Goal: Information Seeking & Learning: Learn about a topic

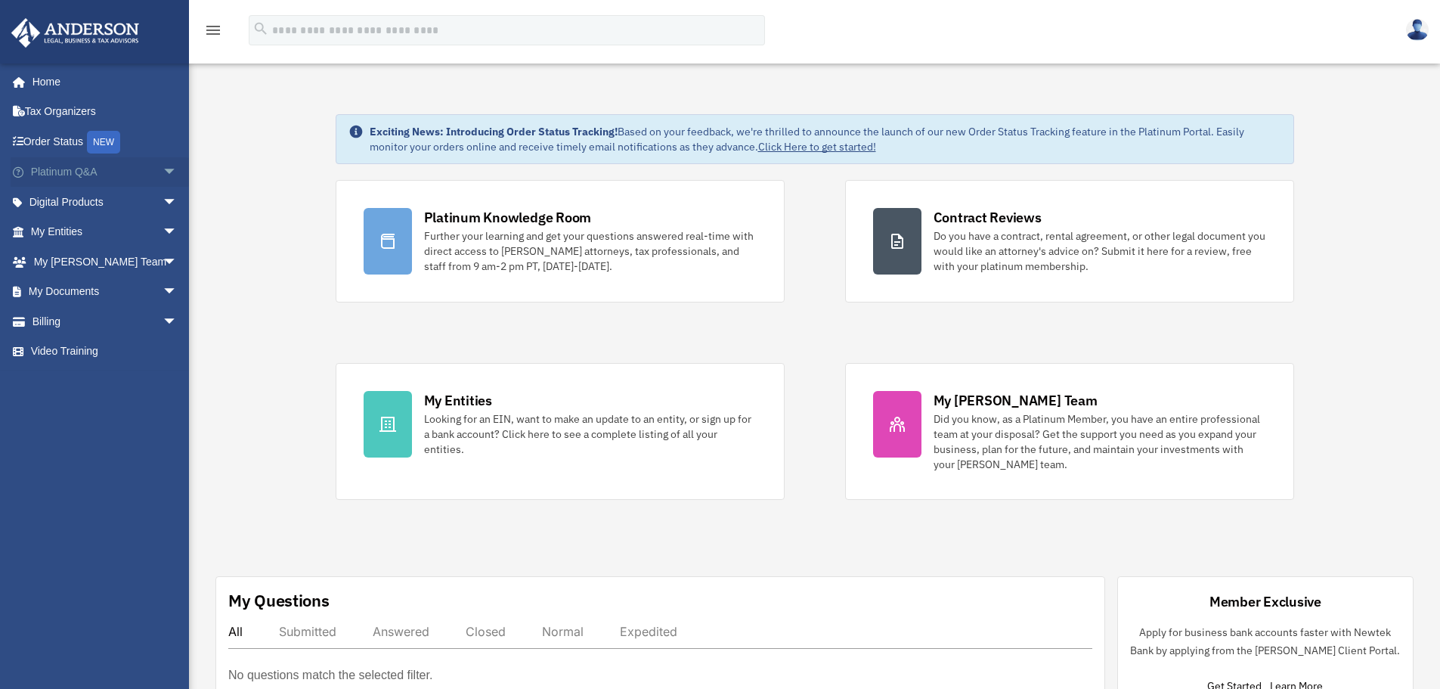
click at [163, 173] on span "arrow_drop_down" at bounding box center [178, 172] width 30 height 31
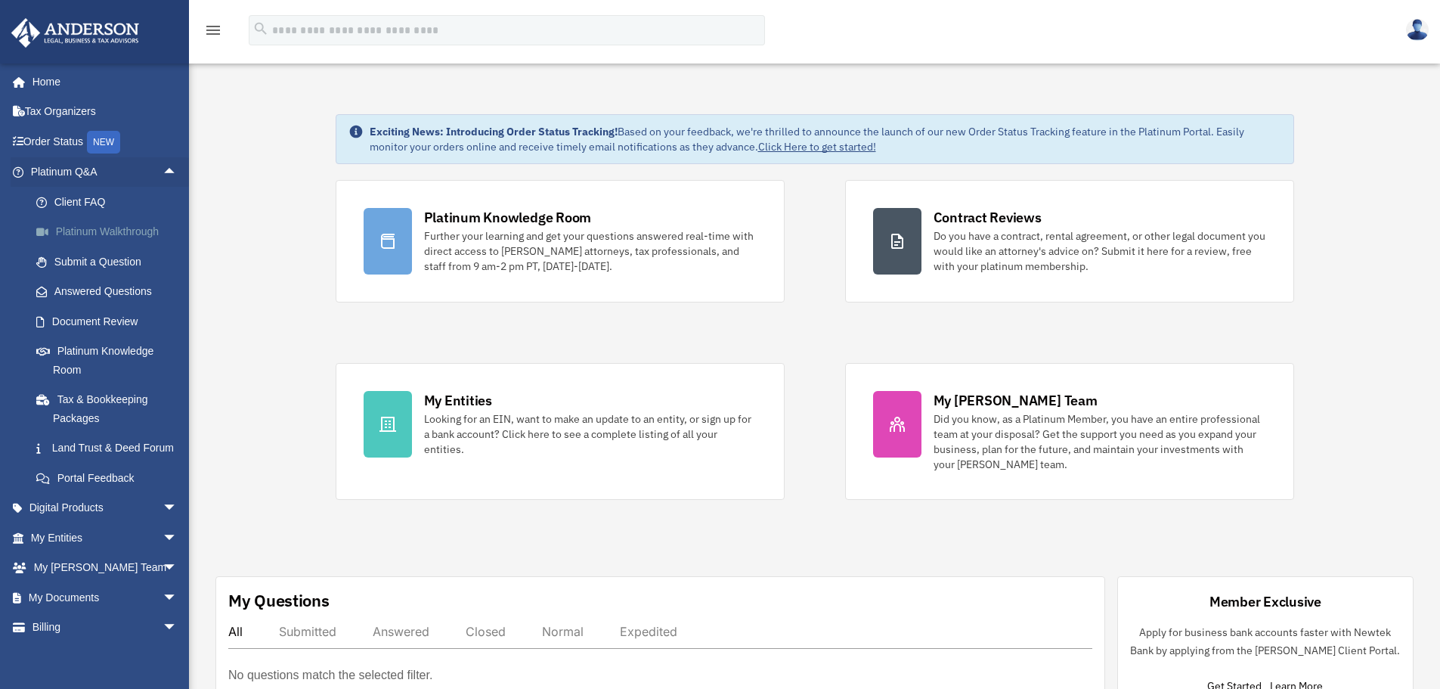
click at [130, 231] on link "Platinum Walkthrough" at bounding box center [110, 232] width 179 height 30
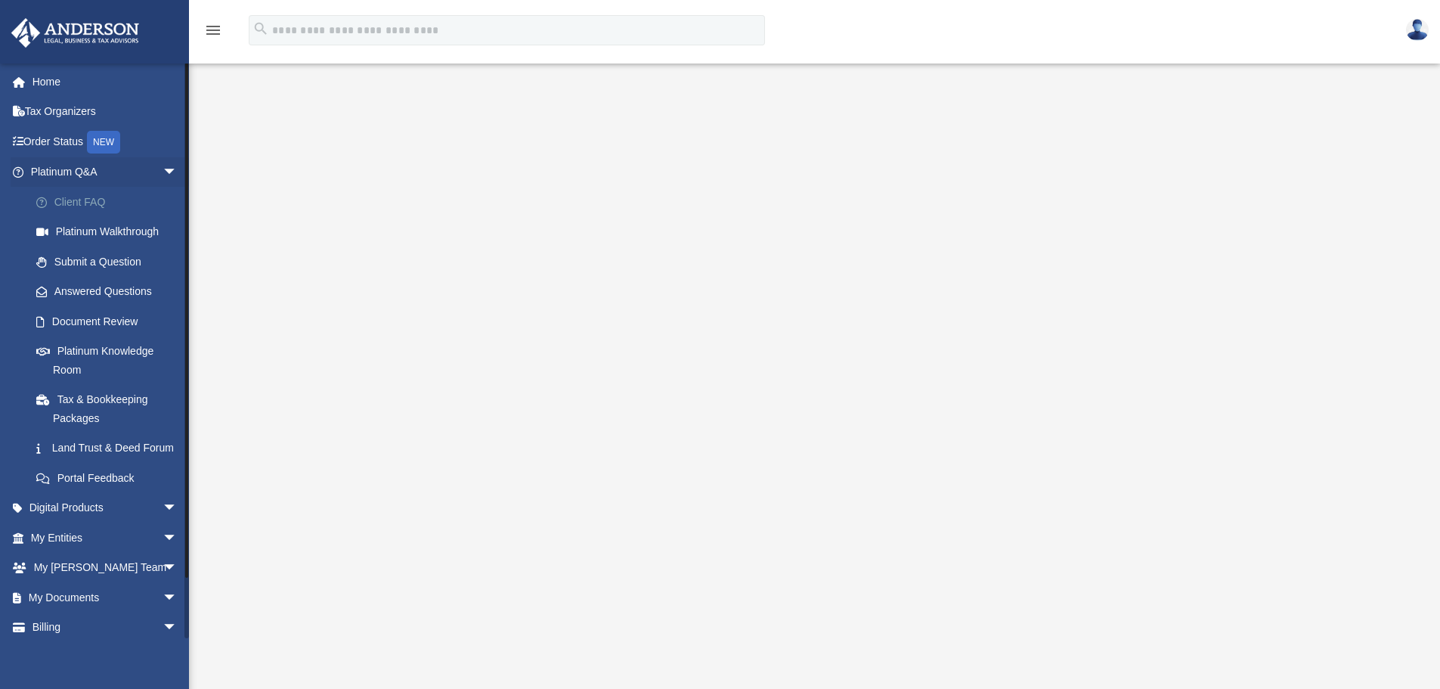
click at [82, 200] on link "Client FAQ" at bounding box center [110, 202] width 179 height 30
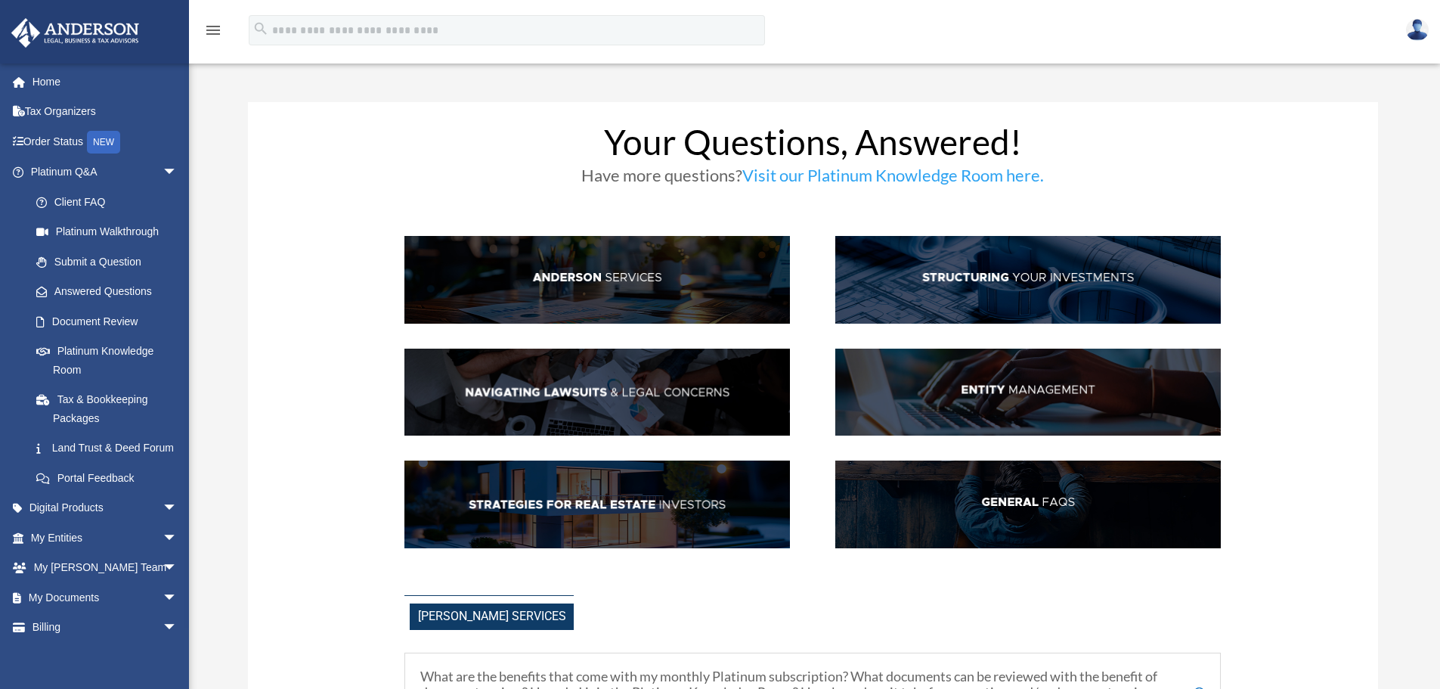
click at [1009, 388] on img at bounding box center [1028, 393] width 386 height 88
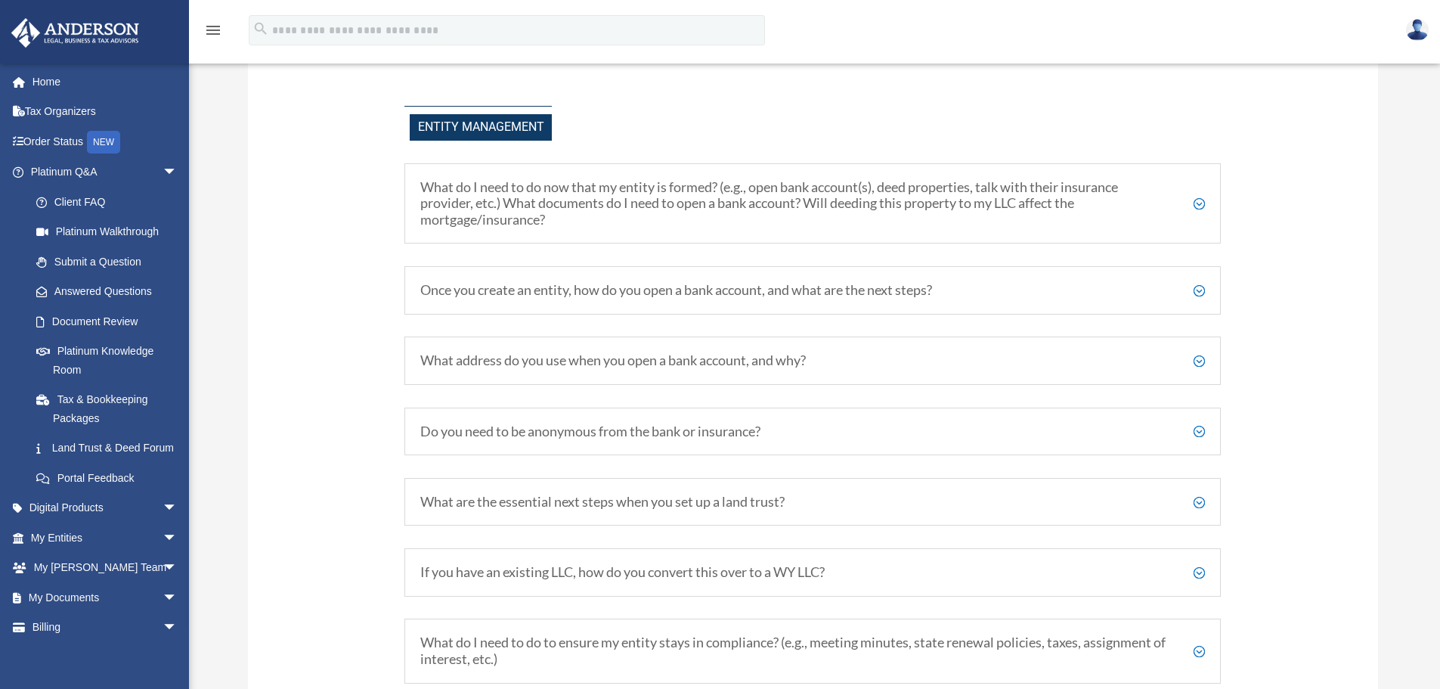
scroll to position [1763, 0]
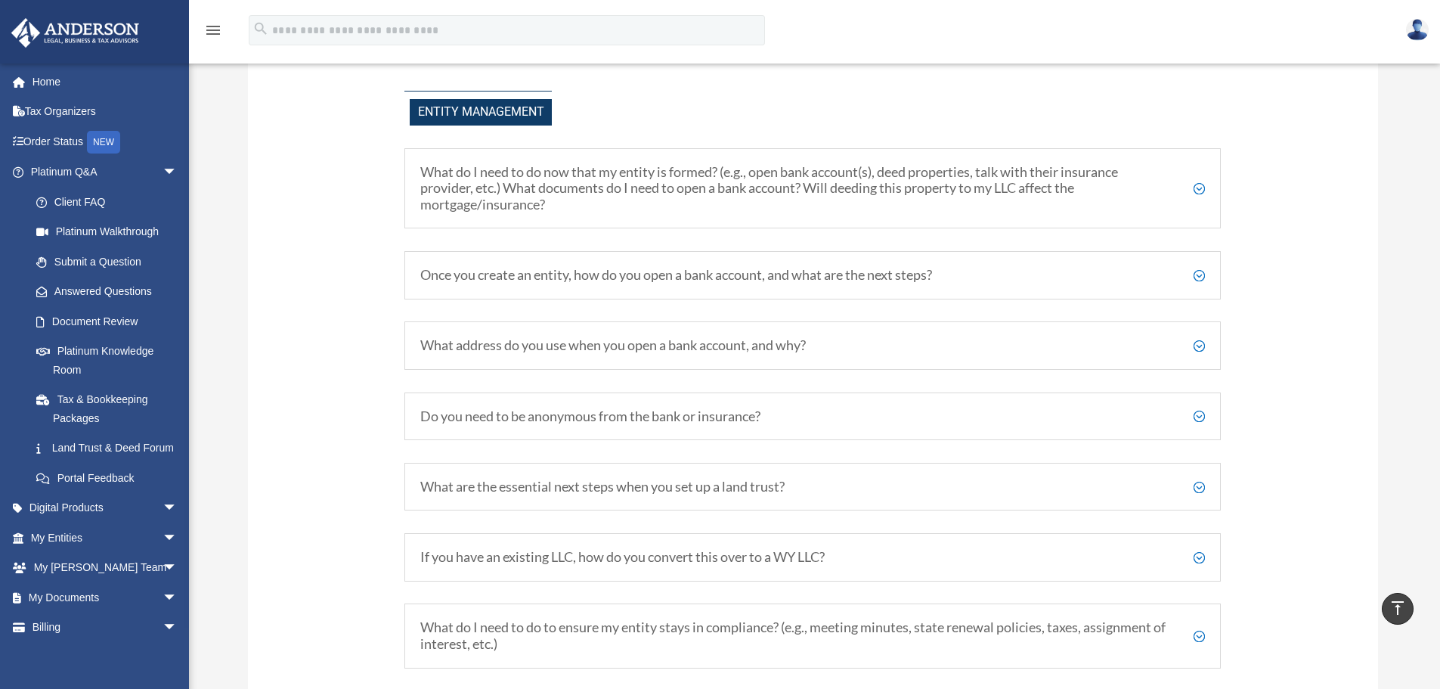
click at [1198, 277] on h5 "Once you create an entity, how do you open a bank account, and what are the nex…" at bounding box center [812, 275] width 785 height 17
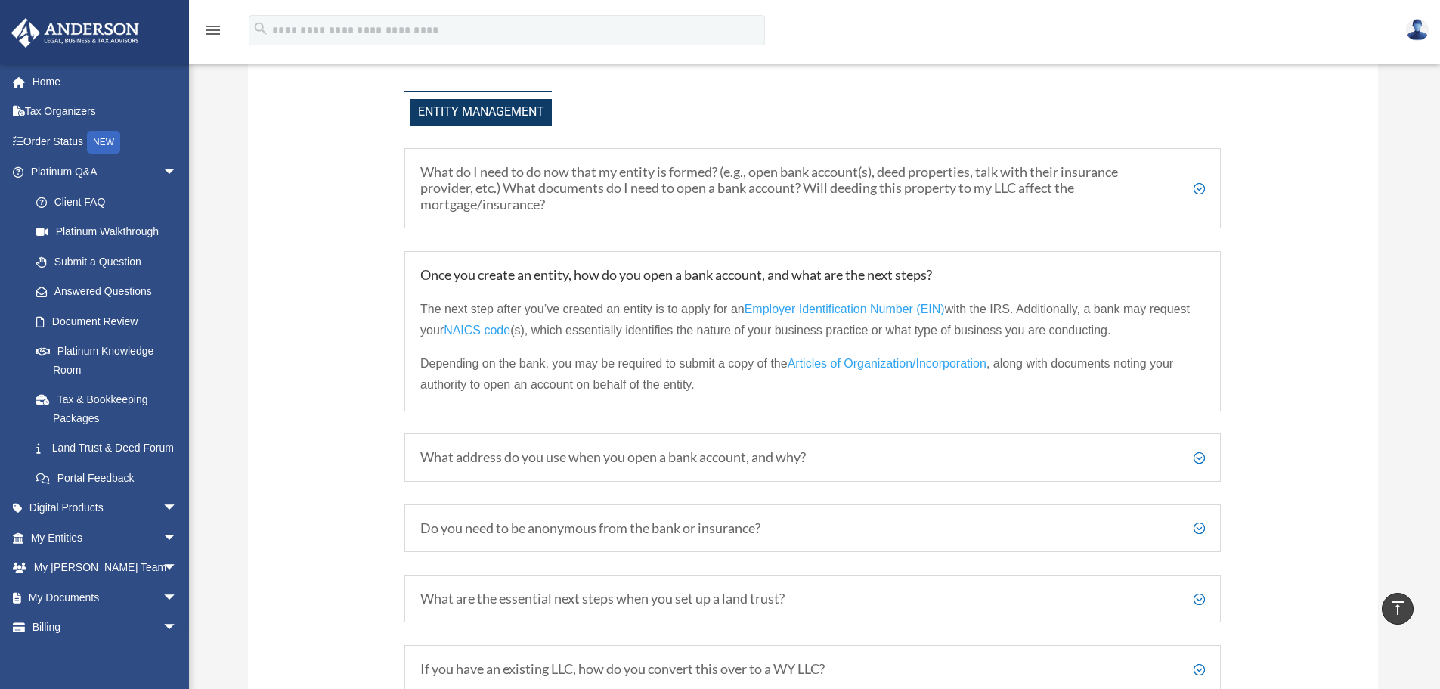
click at [816, 367] on span "Articles of Organization/Incorporation" at bounding box center [887, 363] width 199 height 13
click at [1199, 460] on h5 "What address do you use when you open a bank account, and why?" at bounding box center [812, 457] width 785 height 17
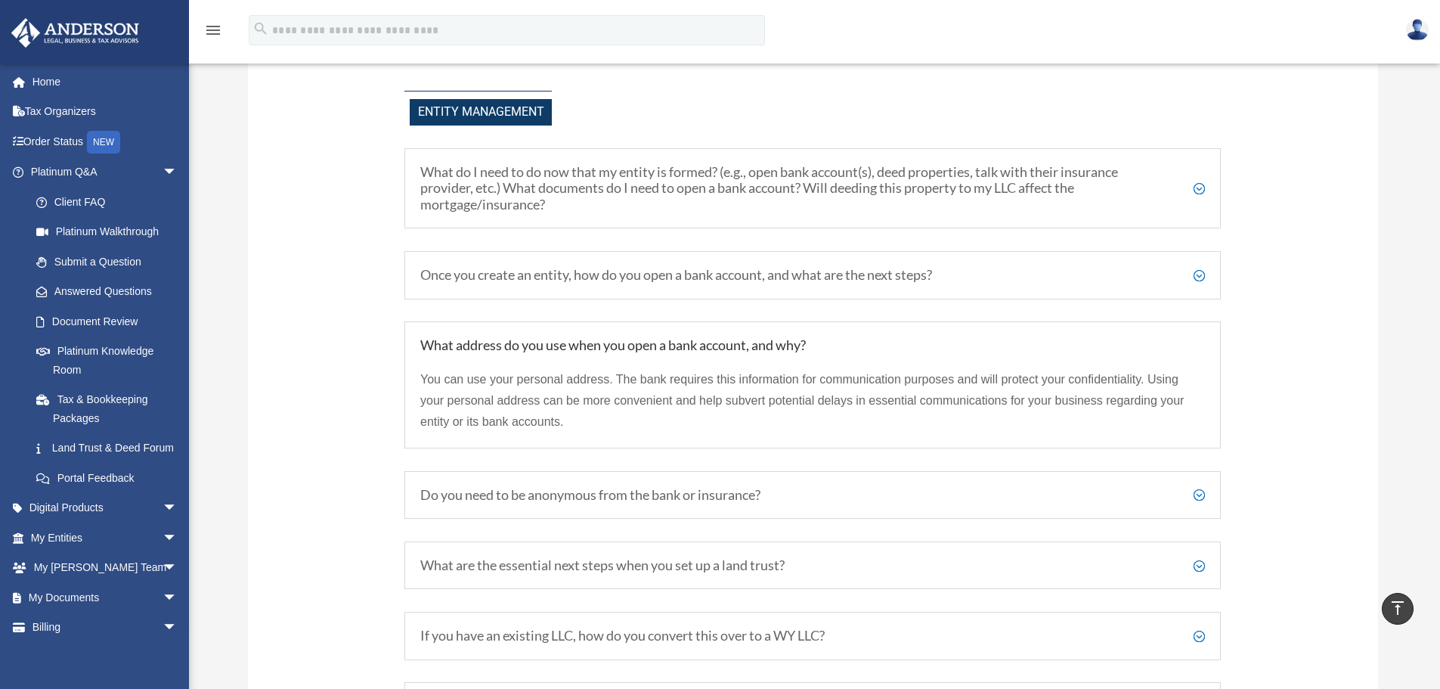
click at [1200, 497] on h5 "Do you need to be anonymous from the bank or insurance?" at bounding box center [812, 495] width 785 height 17
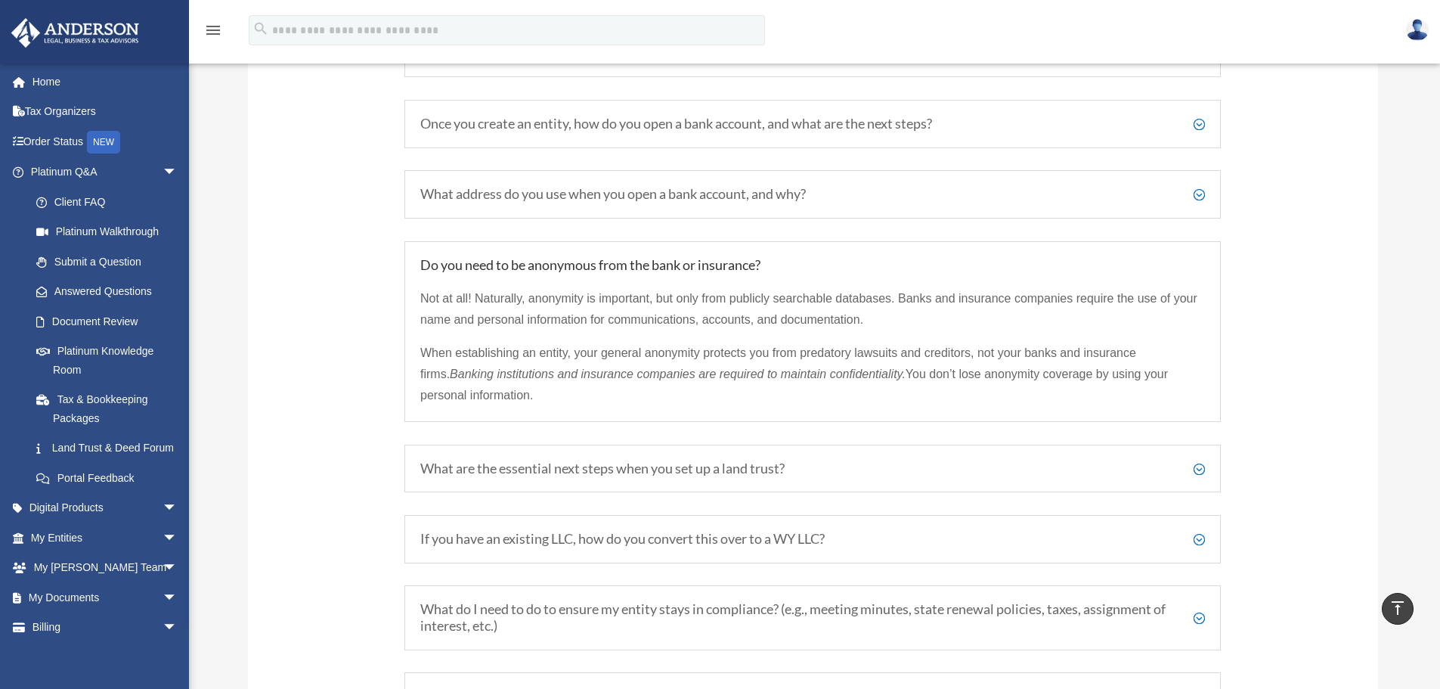
scroll to position [1990, 0]
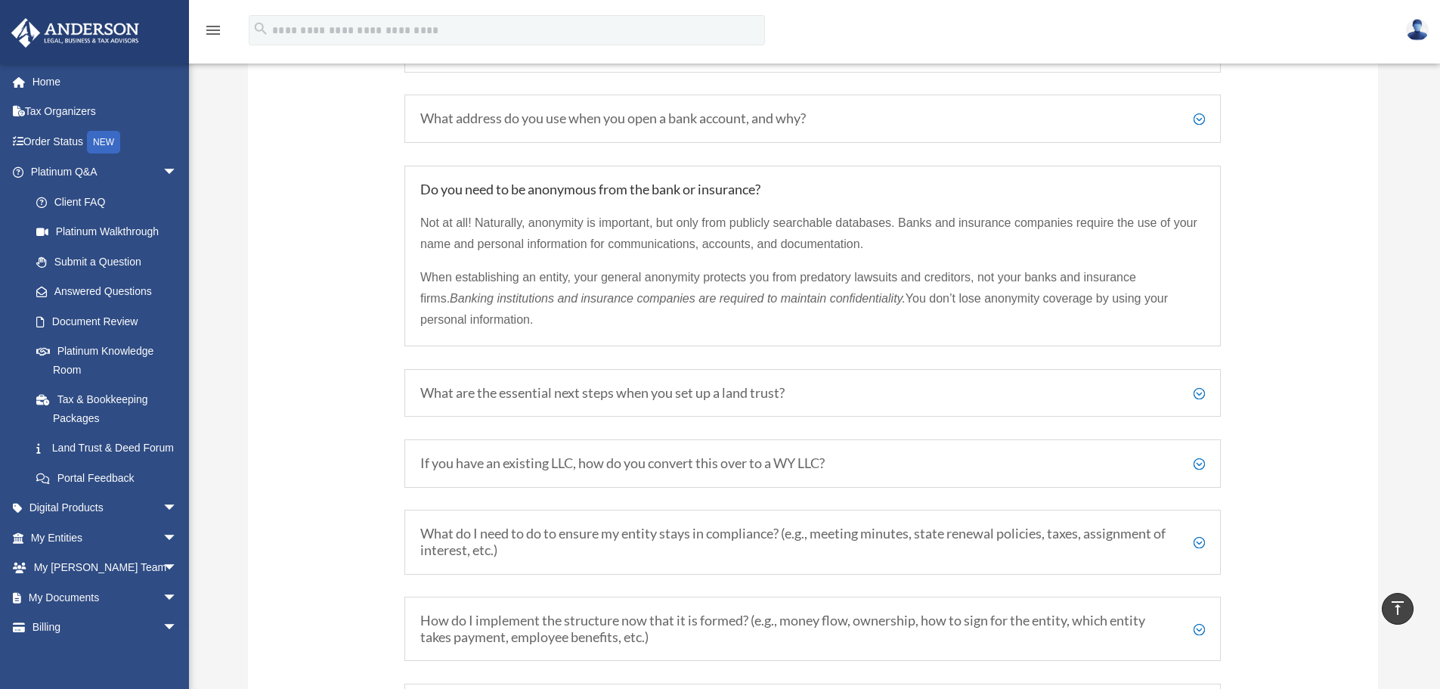
click at [745, 394] on h5 "What are the essential next steps when you set up a land trust?" at bounding box center [812, 393] width 785 height 17
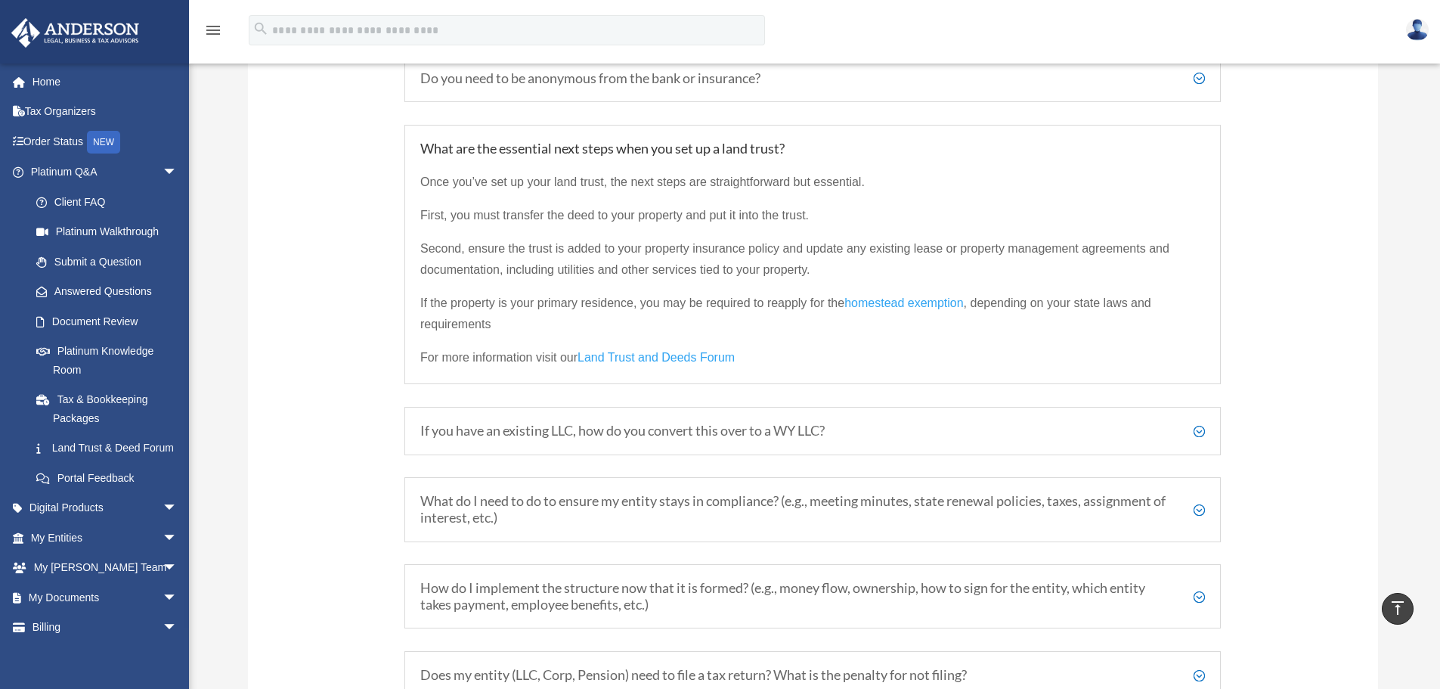
scroll to position [2141, 0]
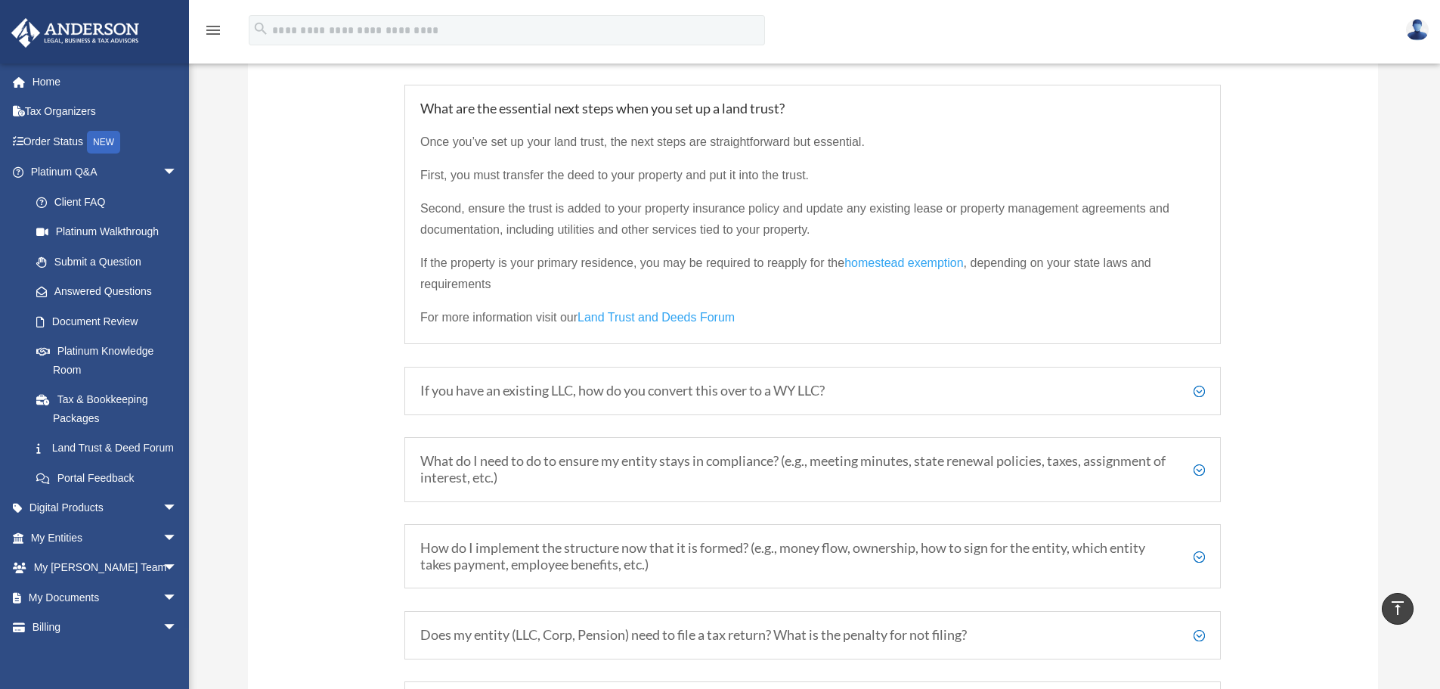
click at [713, 471] on h5 "What do I need to do to ensure my entity stays in compliance? (e.g., meeting mi…" at bounding box center [812, 469] width 785 height 33
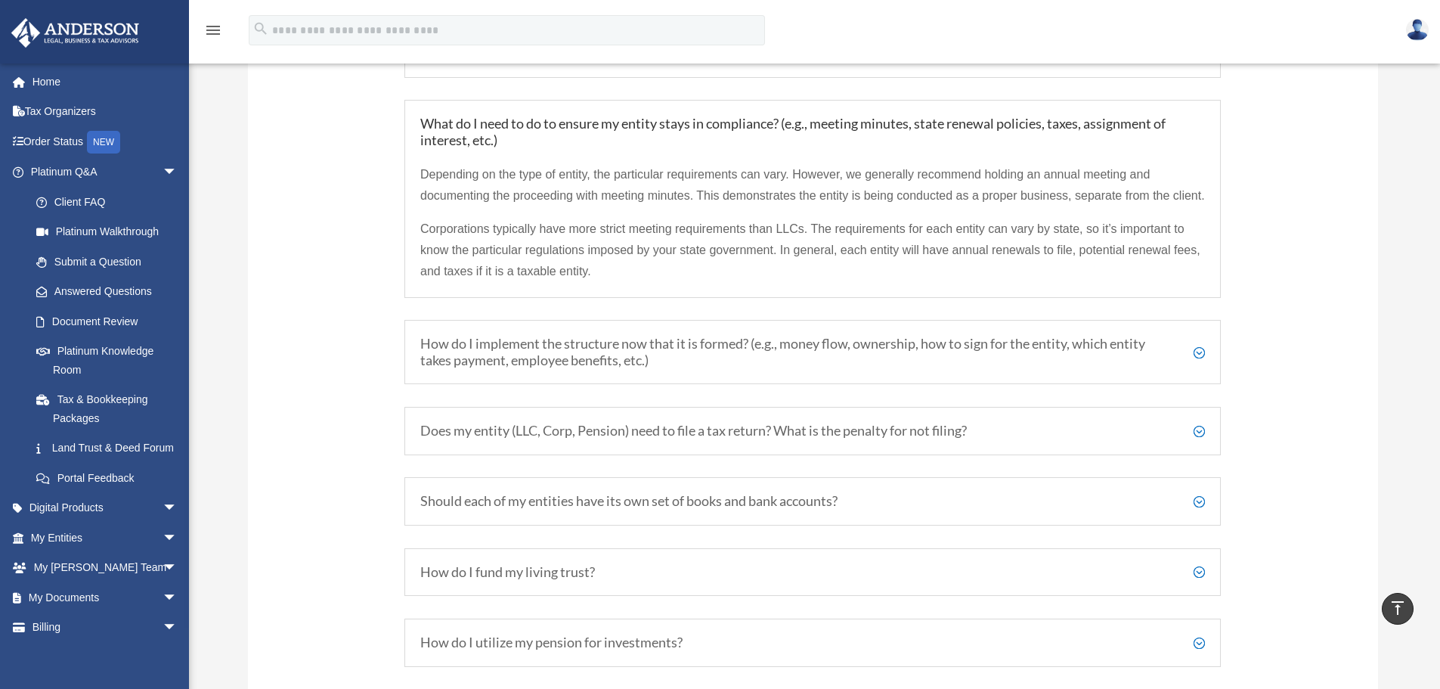
scroll to position [2292, 0]
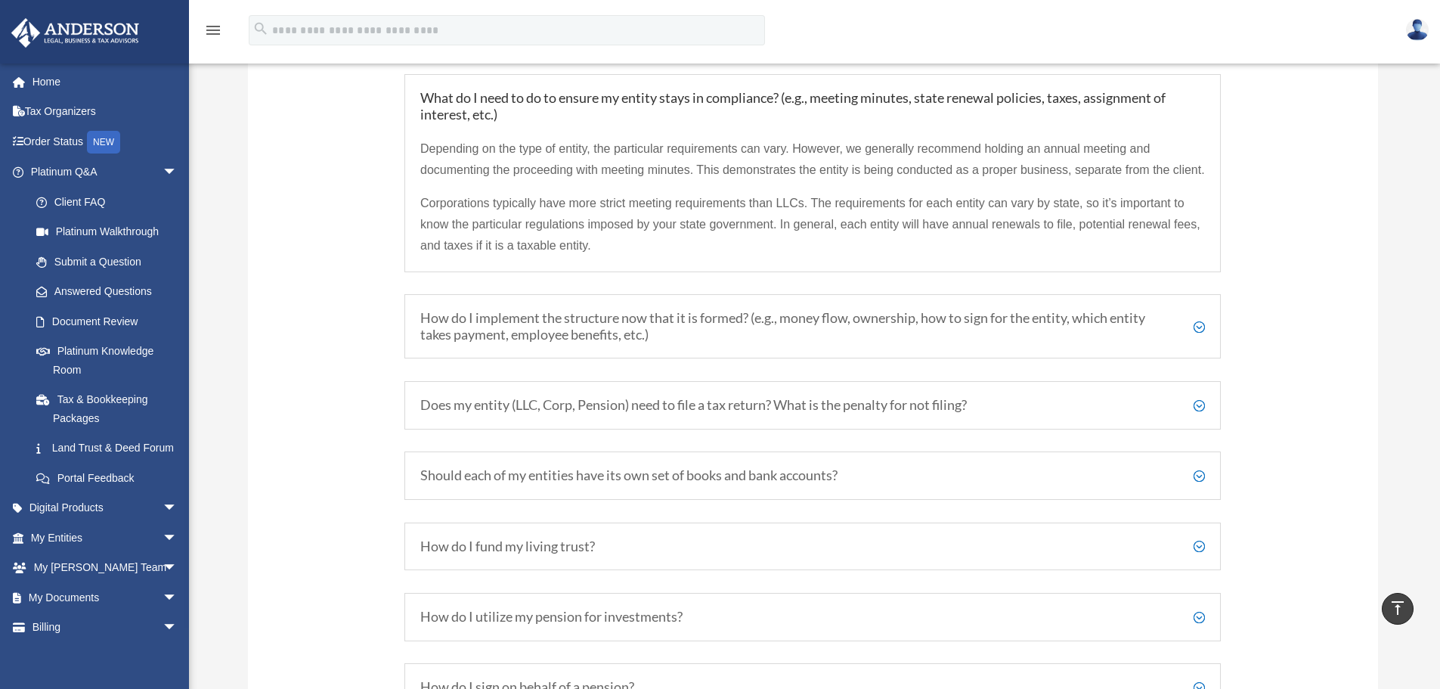
click at [667, 342] on h5 "How do I implement the structure now that it is formed? (e.g., money flow, owne…" at bounding box center [812, 326] width 785 height 33
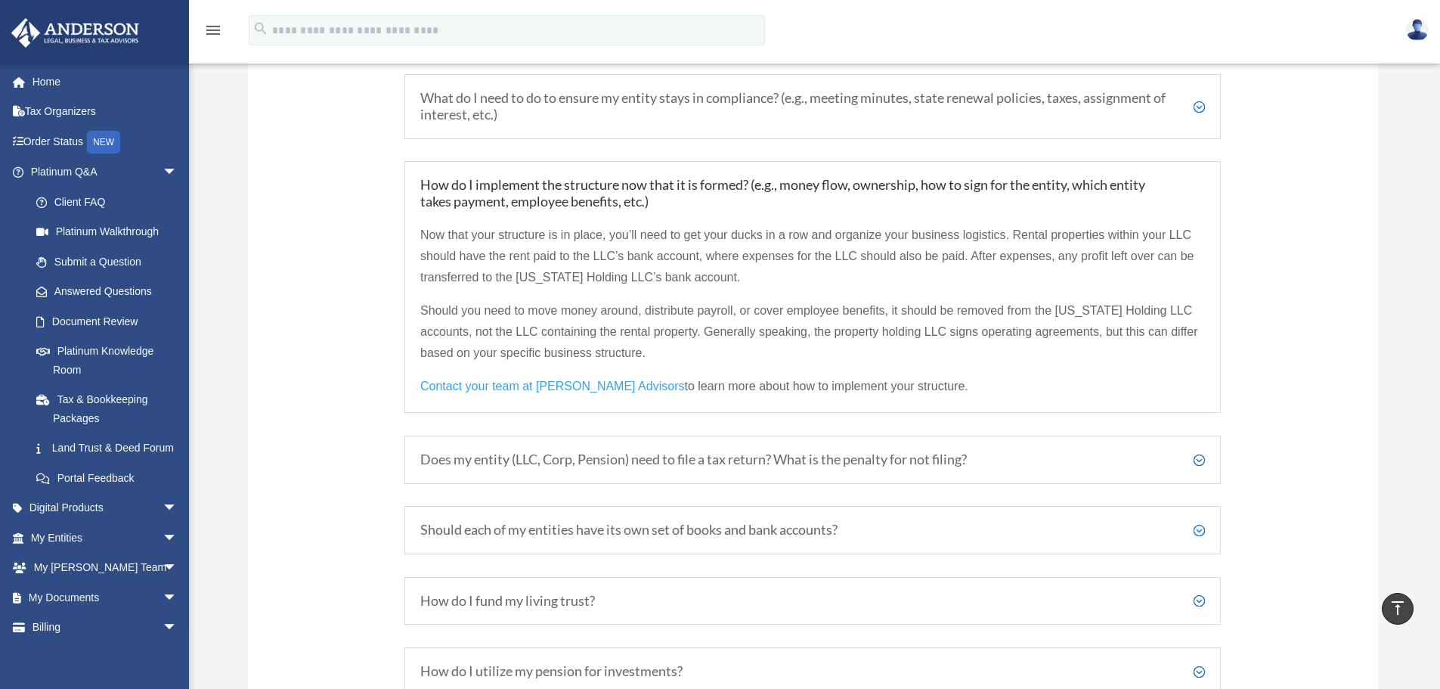
click at [547, 461] on h5 "Does my entity (LLC, Corp, Pension) need to file a tax return? What is the pena…" at bounding box center [812, 459] width 785 height 17
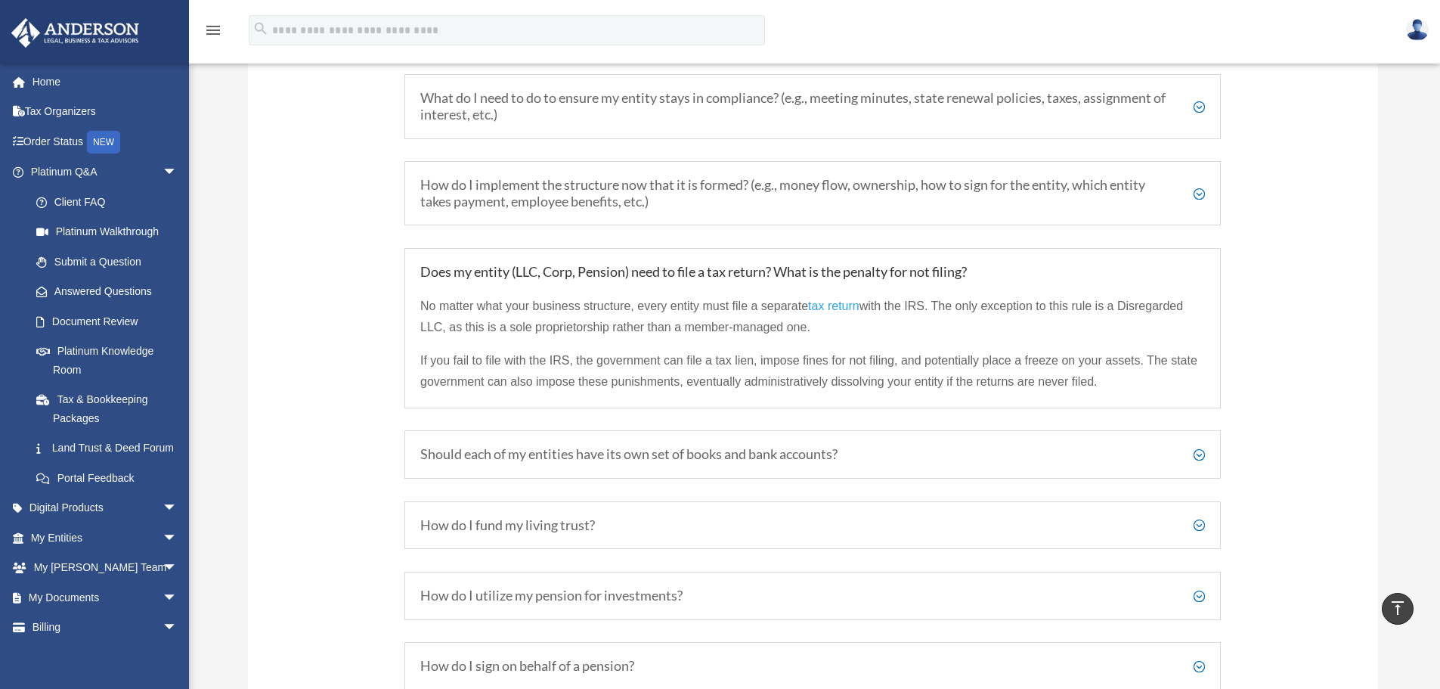
click at [666, 457] on h5 "Should each of my entities have its own set of books and bank accounts?" at bounding box center [812, 454] width 785 height 17
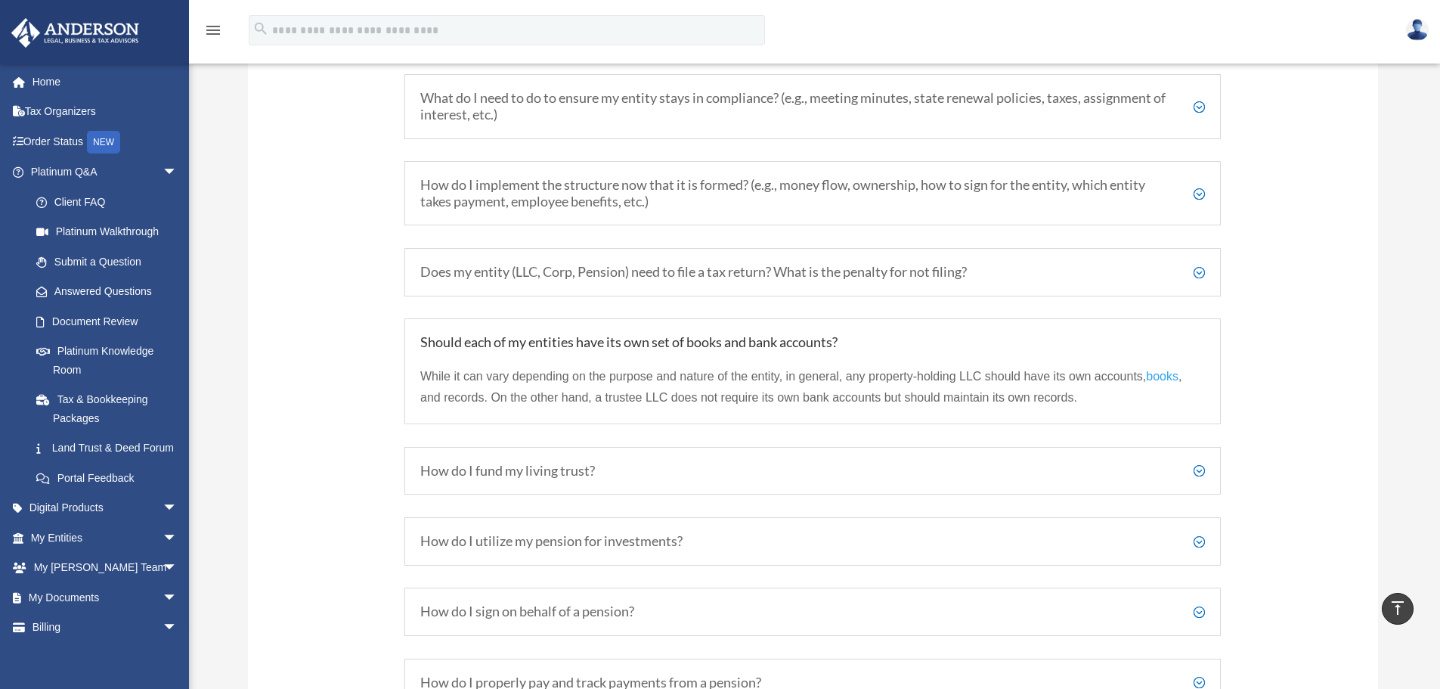
click at [1164, 377] on span "books" at bounding box center [1162, 376] width 33 height 13
